Goal: Task Accomplishment & Management: Complete application form

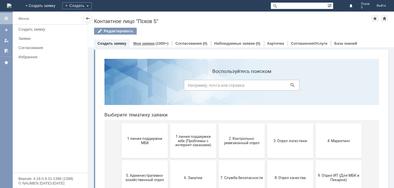
click at [140, 42] on link "Мои заявки" at bounding box center [143, 43] width 21 height 4
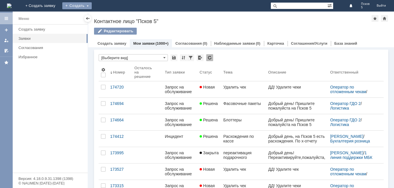
click at [92, 5] on div "Создать" at bounding box center [76, 5] width 29 height 7
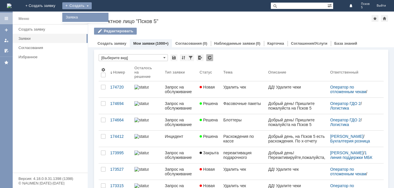
click at [107, 14] on link "Заявка" at bounding box center [85, 17] width 44 height 7
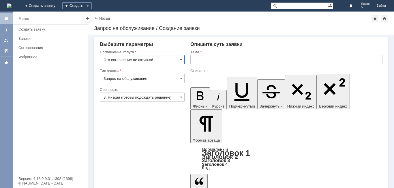
click at [182, 57] on input "Это соглашение не активно!" at bounding box center [142, 59] width 85 height 9
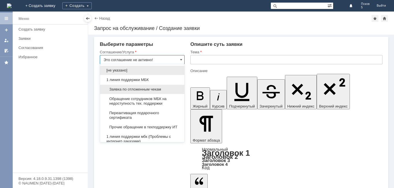
click at [160, 85] on div "Заявка по отложенным чекам" at bounding box center [142, 90] width 84 height 10
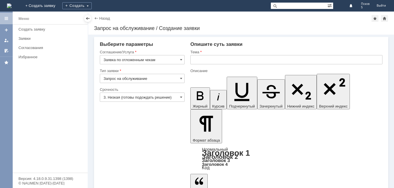
type input "Заявка по отложенным чекам"
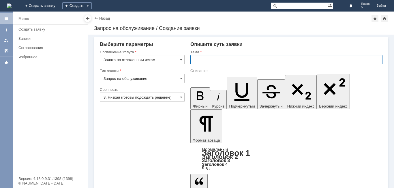
click at [198, 59] on input "text" at bounding box center [286, 59] width 192 height 9
type input "Удалить чек"
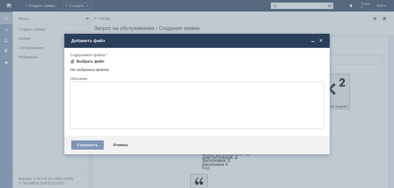
click at [84, 62] on div "Выбрать файл" at bounding box center [90, 61] width 28 height 5
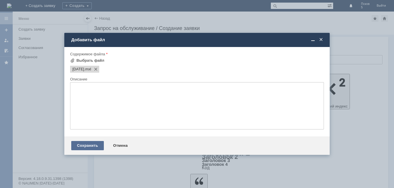
click at [86, 145] on div "Сохранить" at bounding box center [87, 145] width 33 height 9
